Goal: Entertainment & Leisure: Consume media (video, audio)

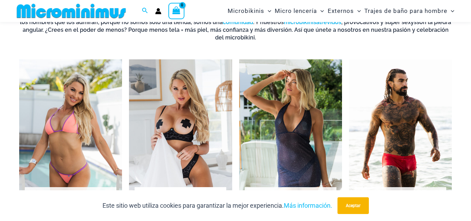
scroll to position [98, 0]
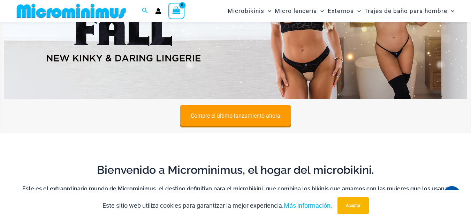
click at [257, 60] on img at bounding box center [236, 20] width 464 height 158
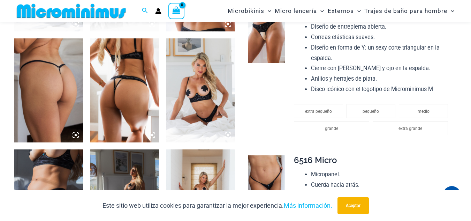
scroll to position [545, 0]
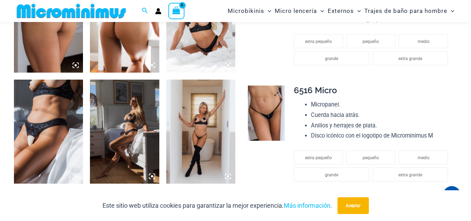
click at [258, 110] on img at bounding box center [266, 112] width 37 height 55
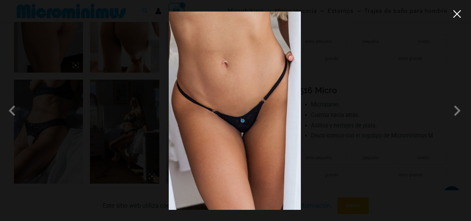
click at [454, 16] on button "Close" at bounding box center [457, 14] width 10 height 10
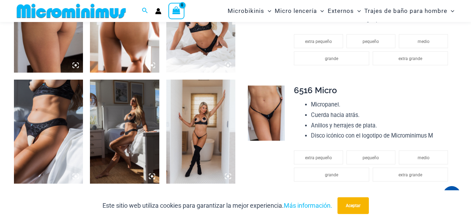
click at [77, 177] on icon at bounding box center [76, 176] width 6 height 6
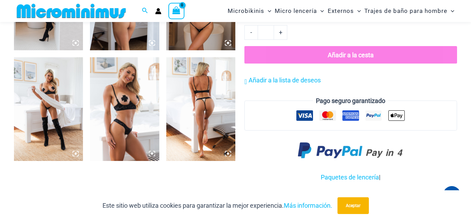
scroll to position [824, 0]
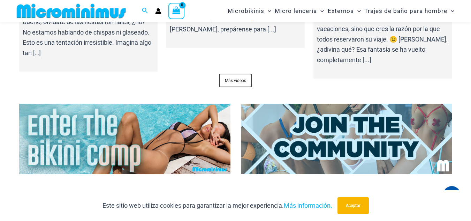
scroll to position [2401, 0]
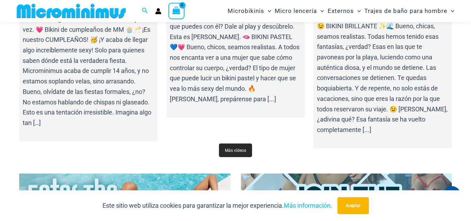
click at [230, 148] on font "Más vídeos" at bounding box center [235, 150] width 21 height 5
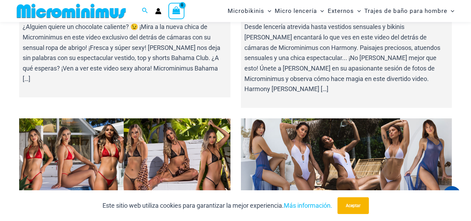
scroll to position [8309, 0]
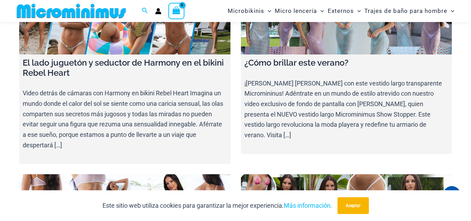
scroll to position [5369, 0]
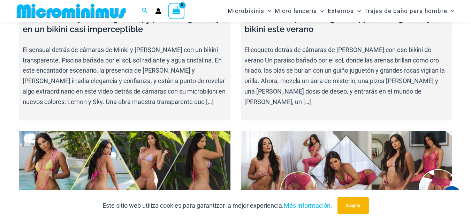
scroll to position [5129, 0]
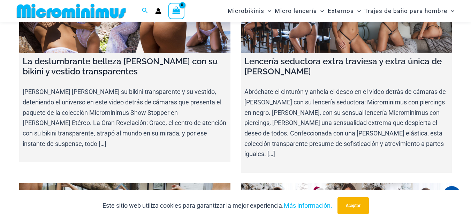
scroll to position [3391, 0]
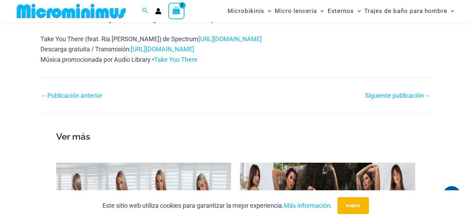
scroll to position [412, 0]
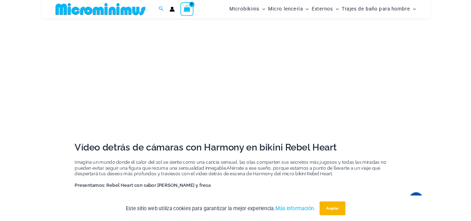
scroll to position [168, 0]
